Goal: Find specific page/section: Find specific page/section

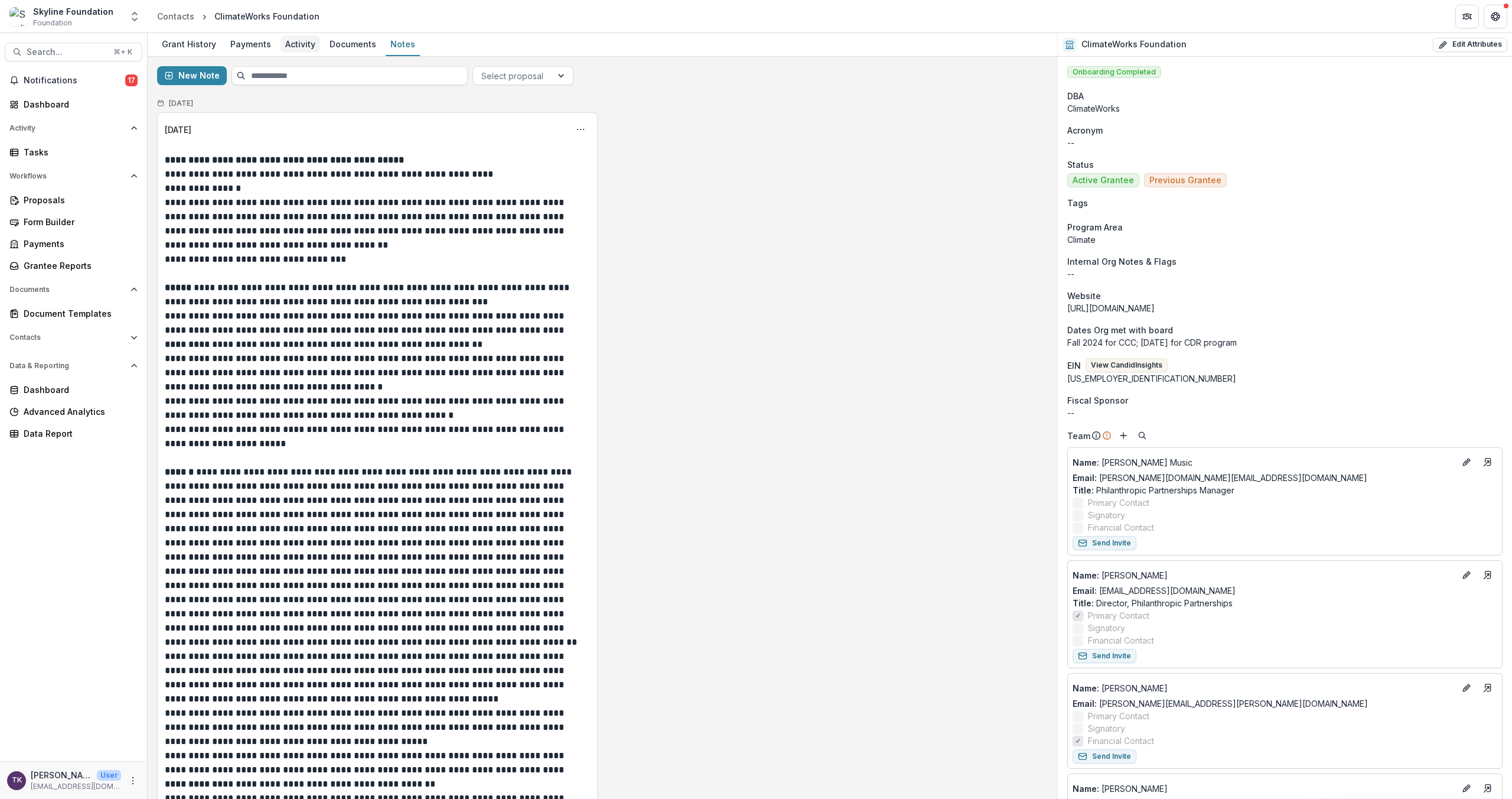
scroll to position [33, 0]
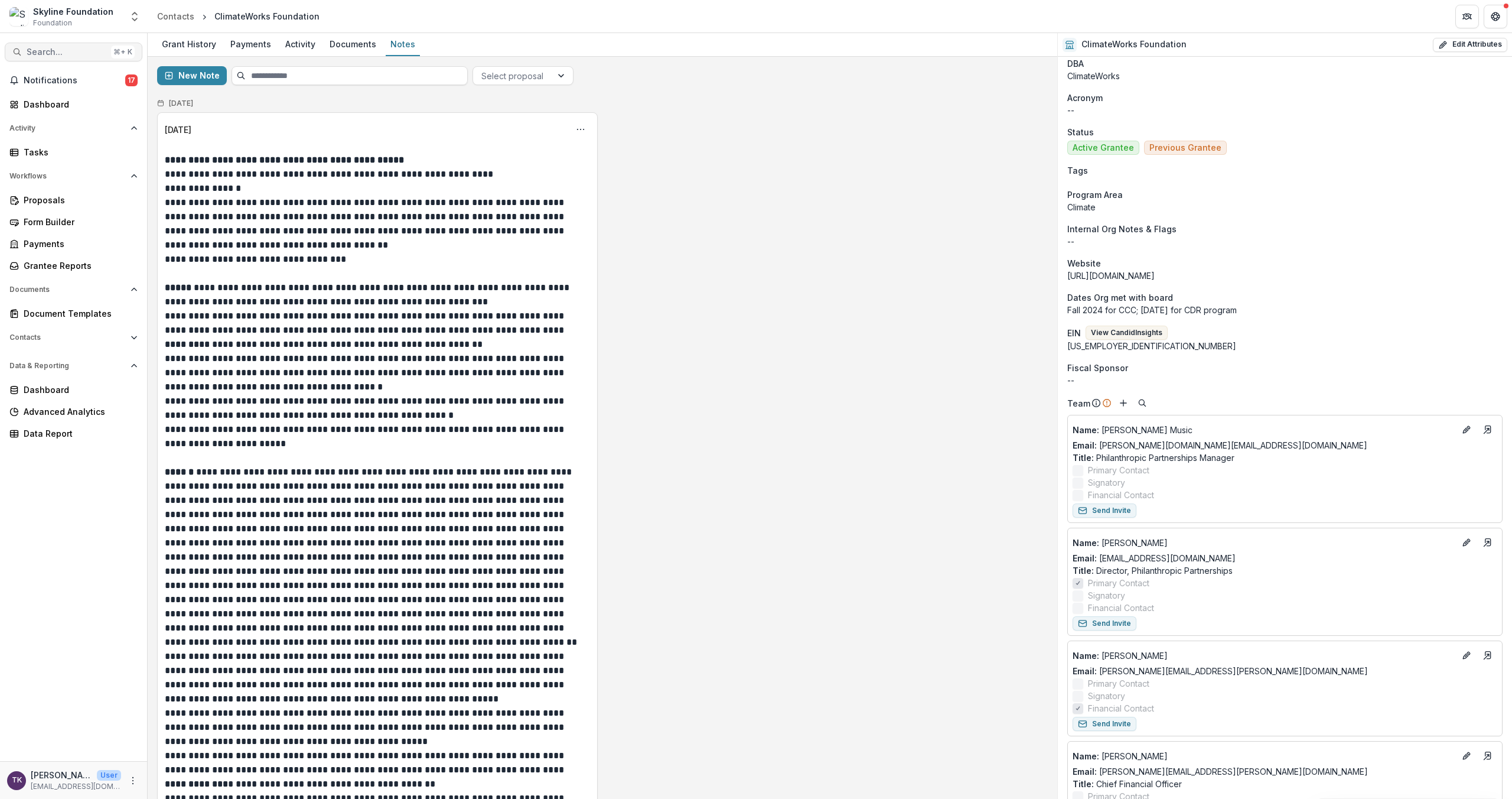
click at [96, 54] on span "Search..." at bounding box center [66, 52] width 80 height 10
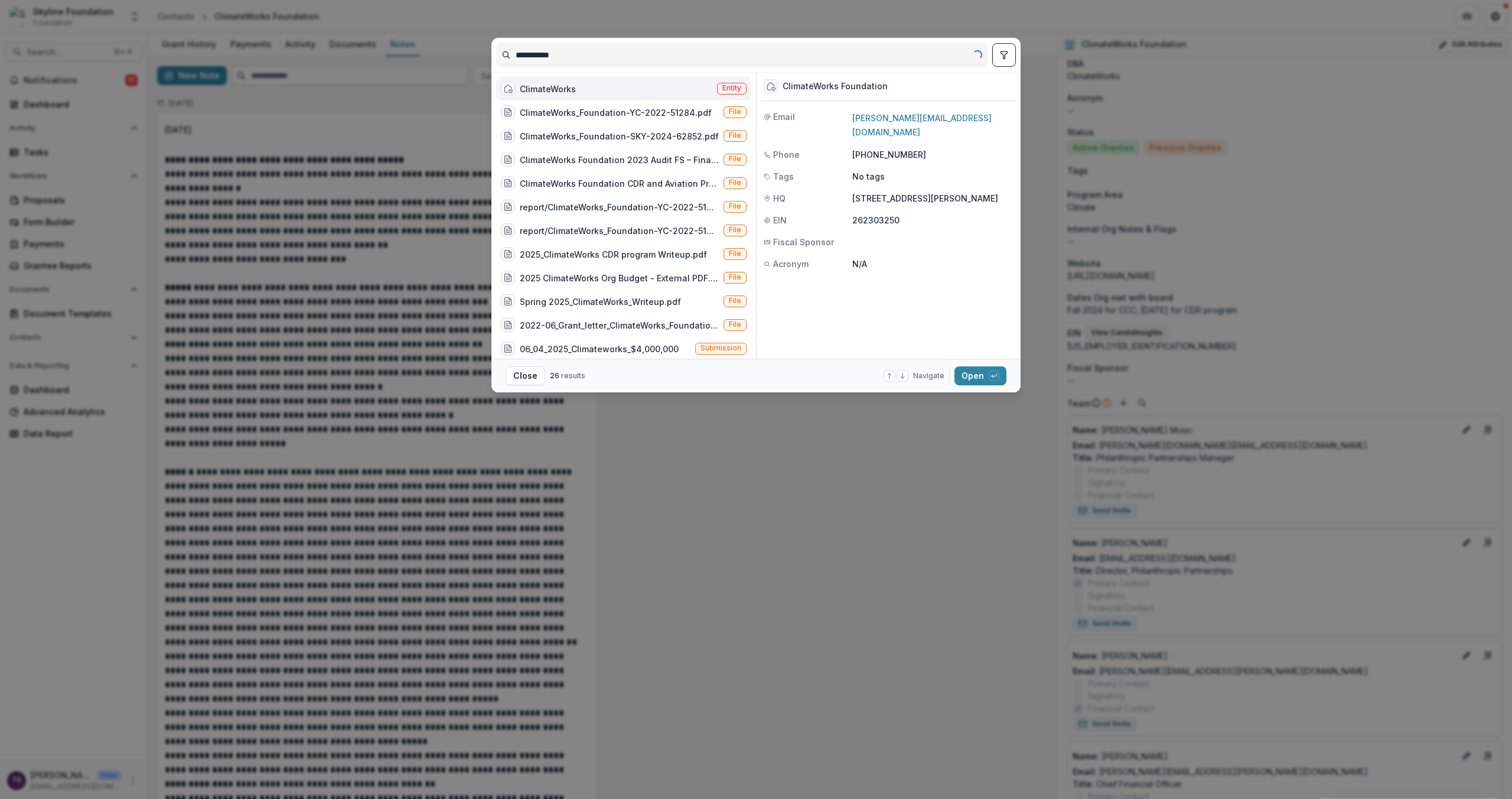
type input "**********"
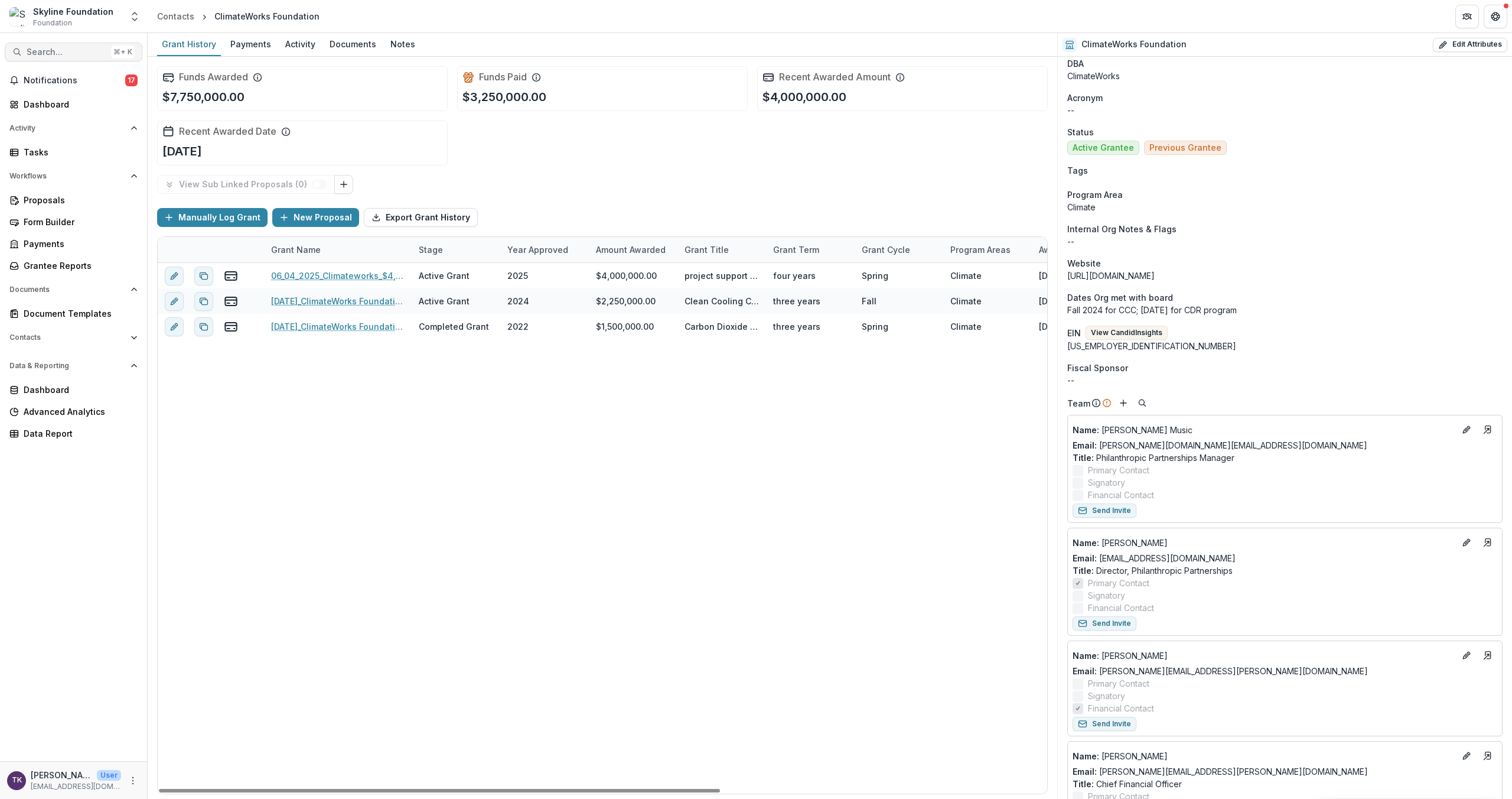
click at [80, 51] on span "Search..." at bounding box center [66, 52] width 80 height 10
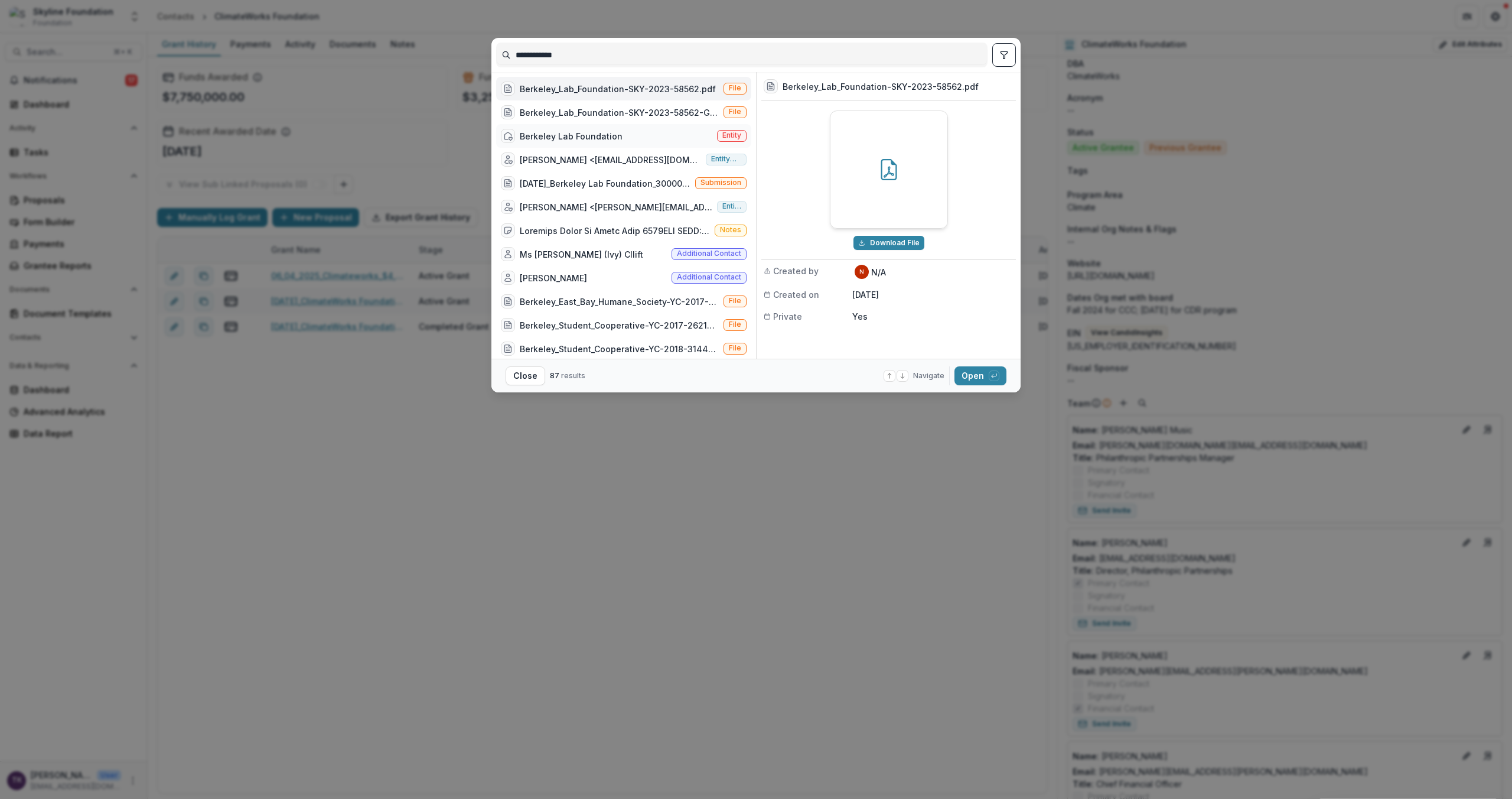
click at [650, 139] on div "Berkeley Lab Foundation Entity" at bounding box center [624, 136] width 255 height 24
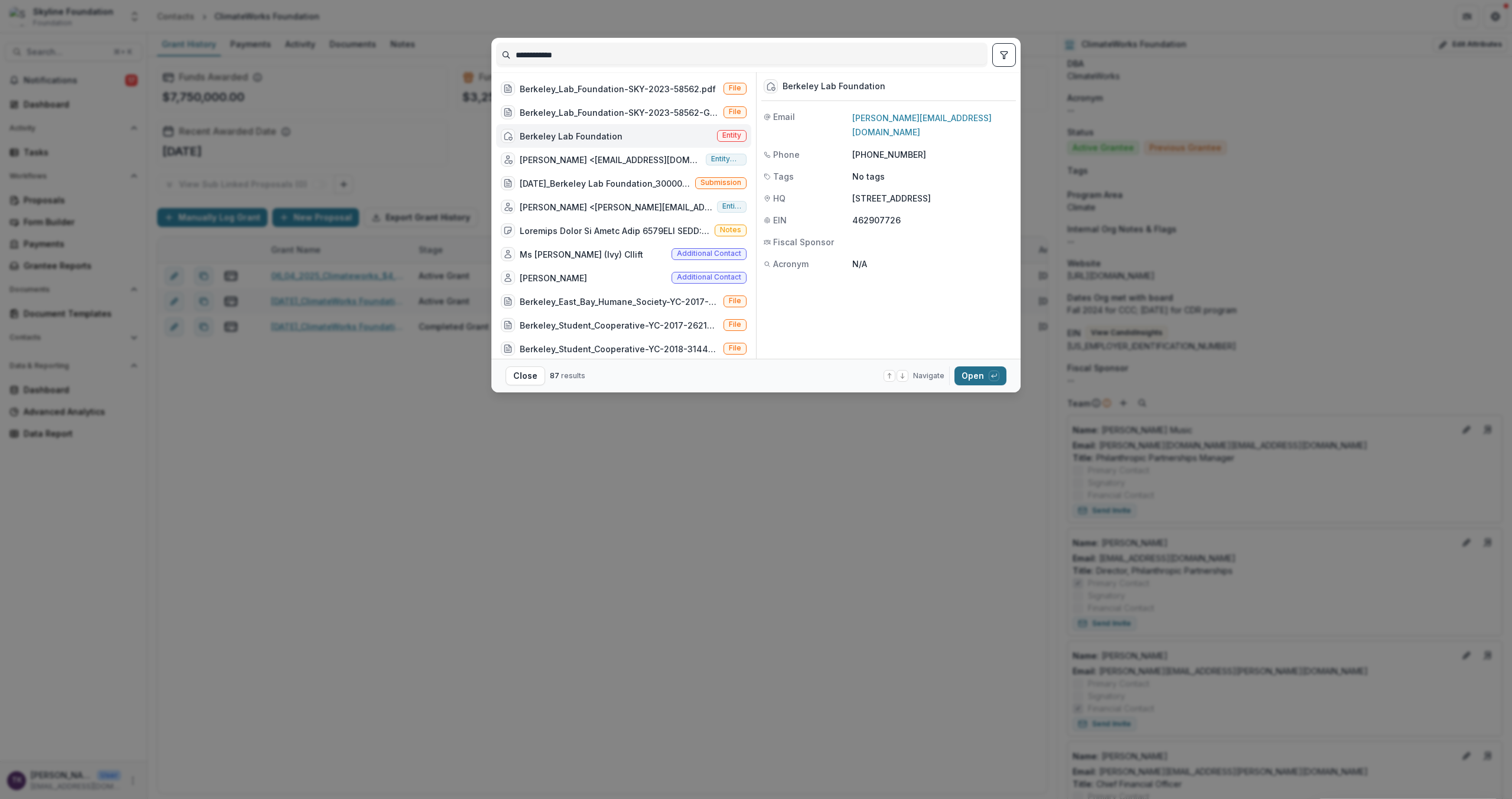
click at [966, 377] on button "Open with enter key" at bounding box center [981, 376] width 52 height 19
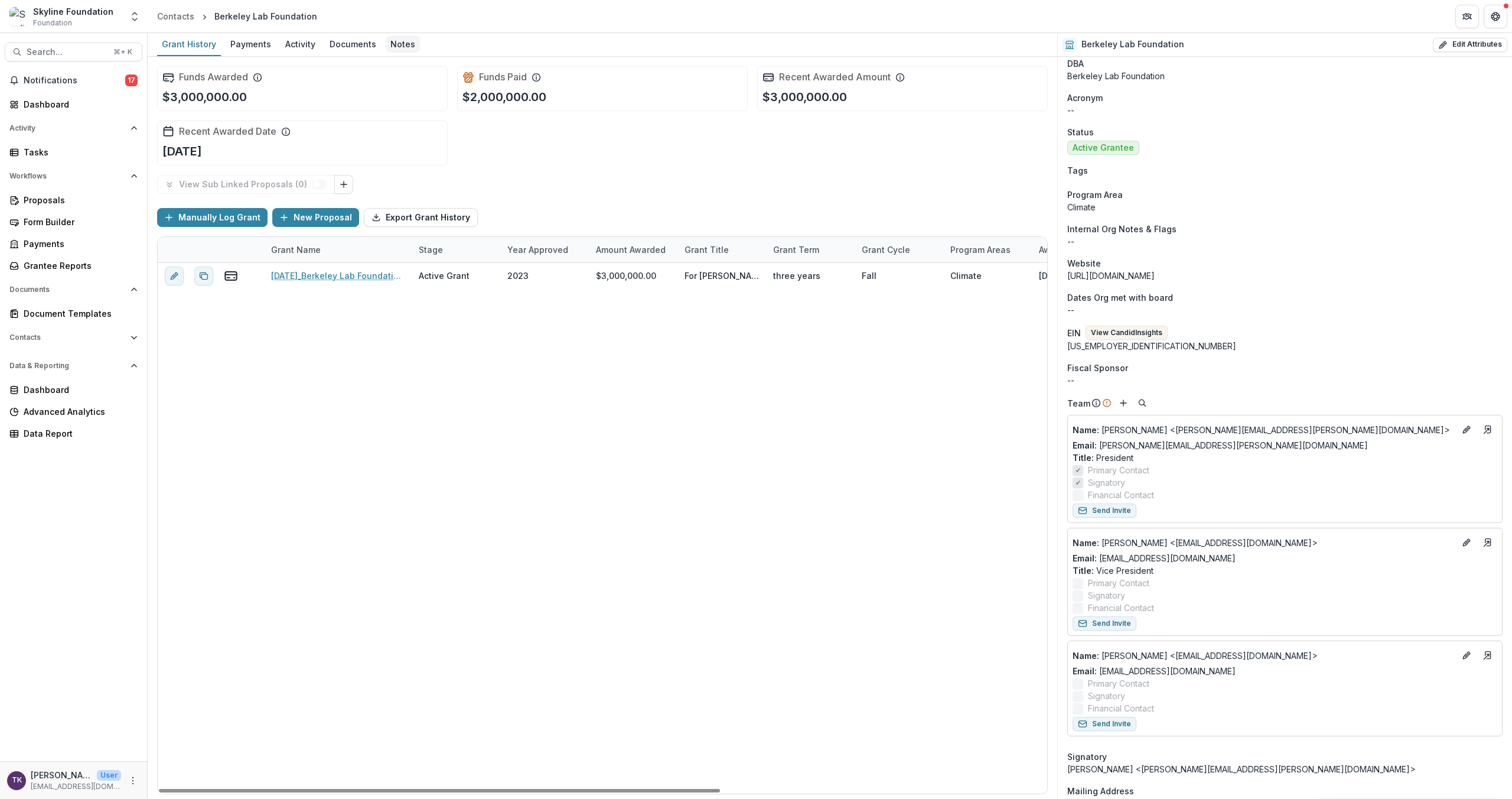
click at [400, 50] on div "Notes" at bounding box center [403, 44] width 34 height 17
